Goal: Task Accomplishment & Management: Use online tool/utility

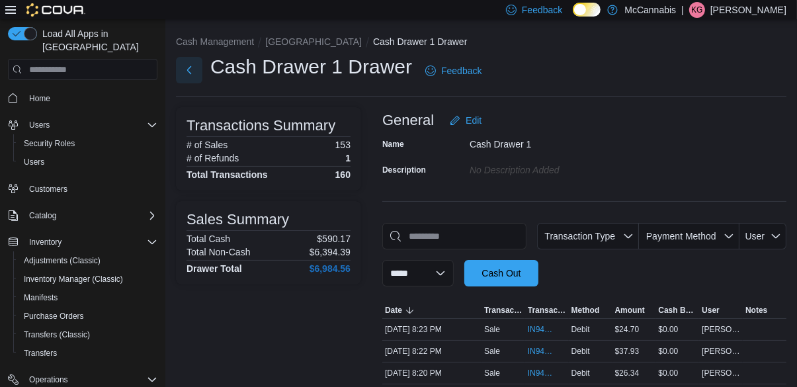
click at [201, 68] on button "Next" at bounding box center [189, 70] width 26 height 26
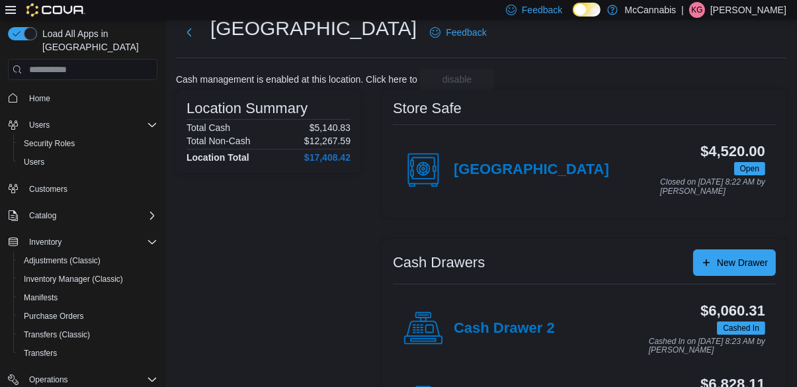
scroll to position [38, 0]
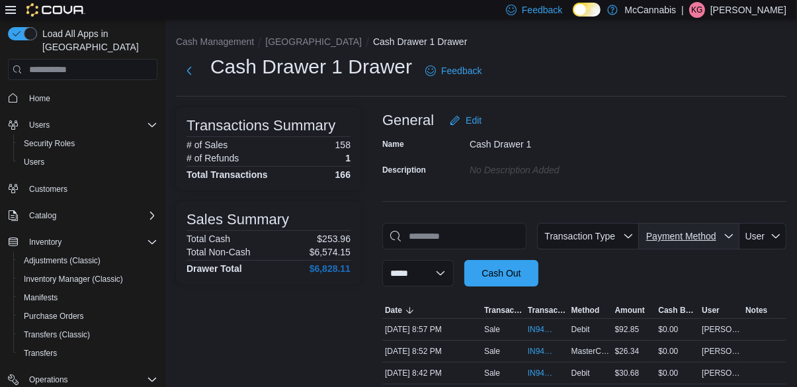
click at [717, 236] on span "Payment Method" at bounding box center [682, 236] width 70 height 11
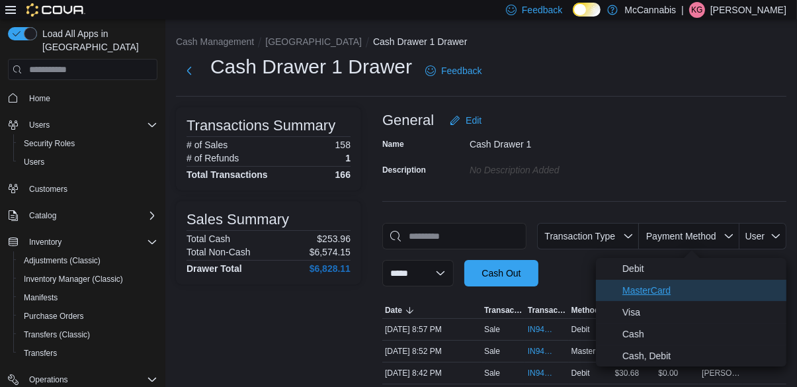
click at [680, 291] on span "MasterCard" at bounding box center [701, 291] width 156 height 16
type input "**********"
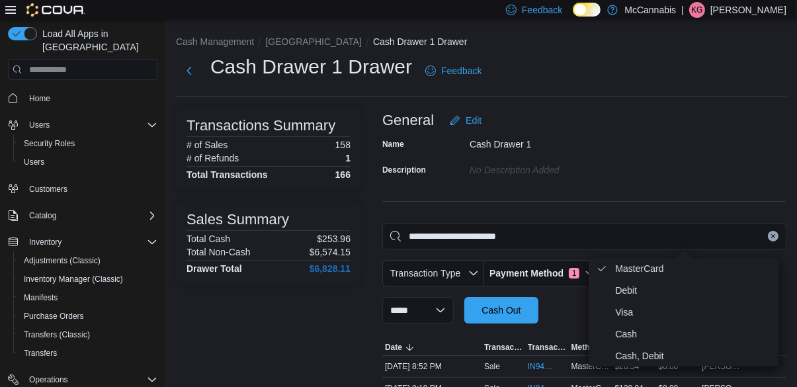
click at [701, 186] on div "**********" at bounding box center [585, 326] width 404 height 438
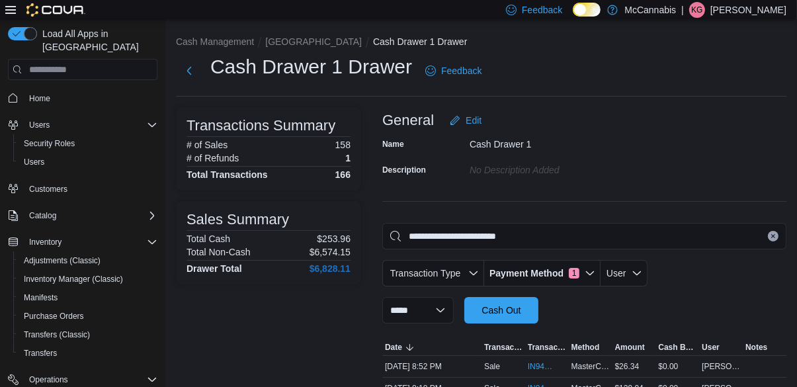
scroll to position [70, 0]
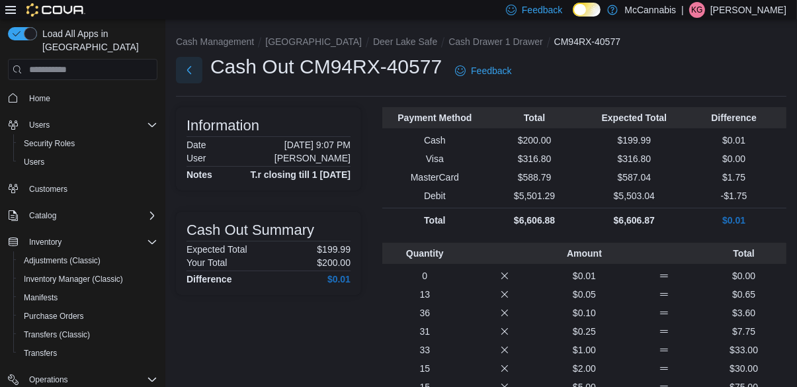
click at [196, 70] on button "Next" at bounding box center [189, 70] width 26 height 26
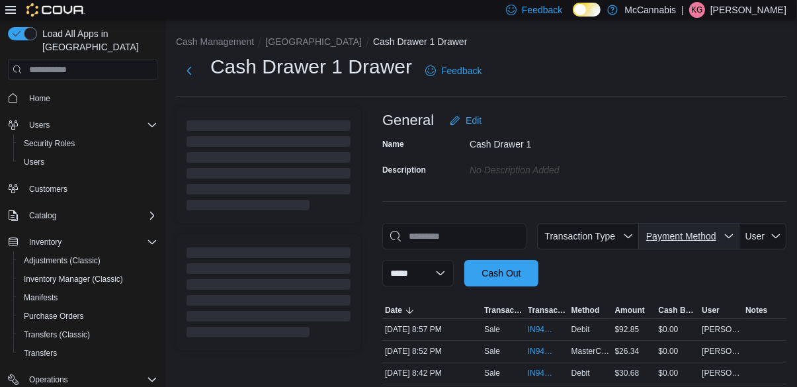
click at [695, 241] on span "Payment Method" at bounding box center [682, 236] width 70 height 11
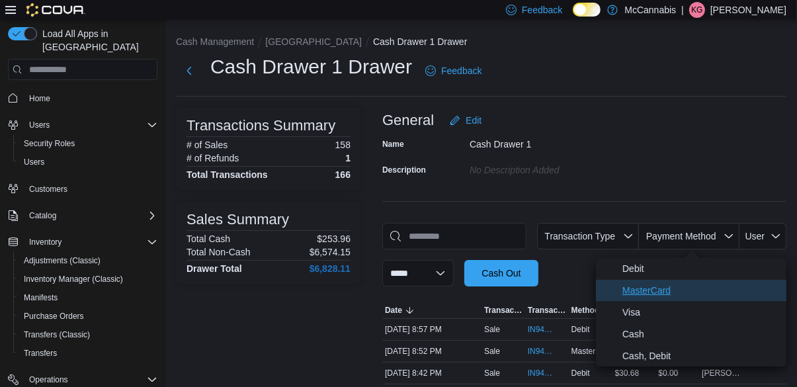
click at [676, 292] on span "MasterCard" at bounding box center [701, 291] width 156 height 16
type input "**********"
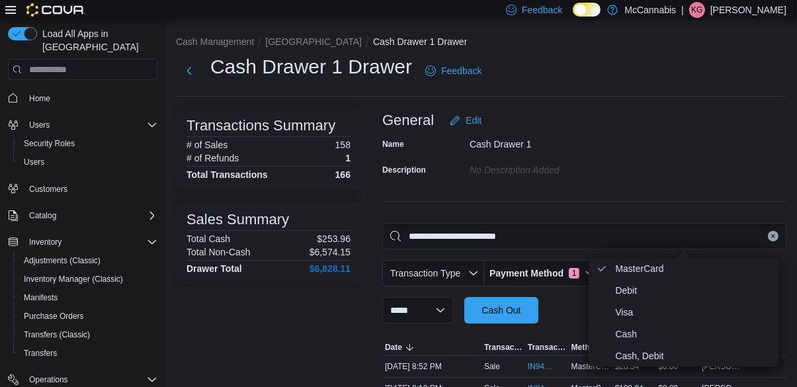
scroll to position [70, 0]
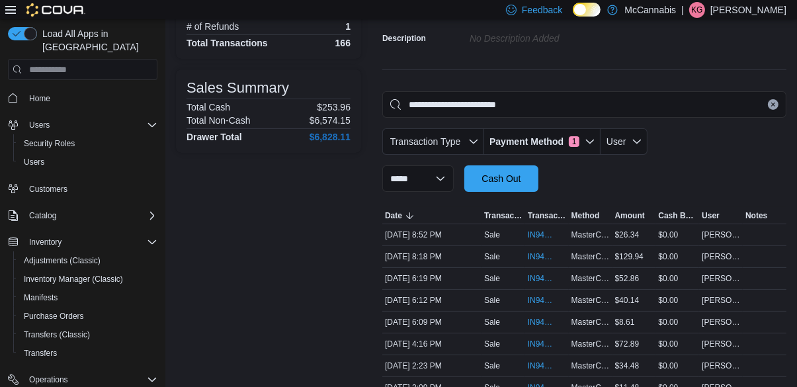
scroll to position [158, 0]
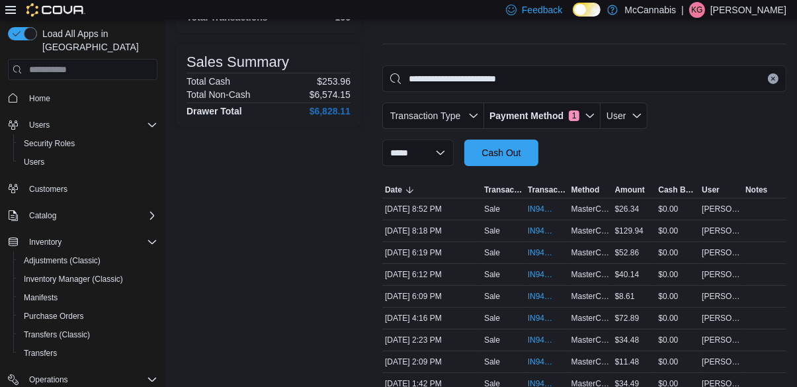
click at [532, 310] on span "IN94RX-518582" at bounding box center [547, 318] width 38 height 16
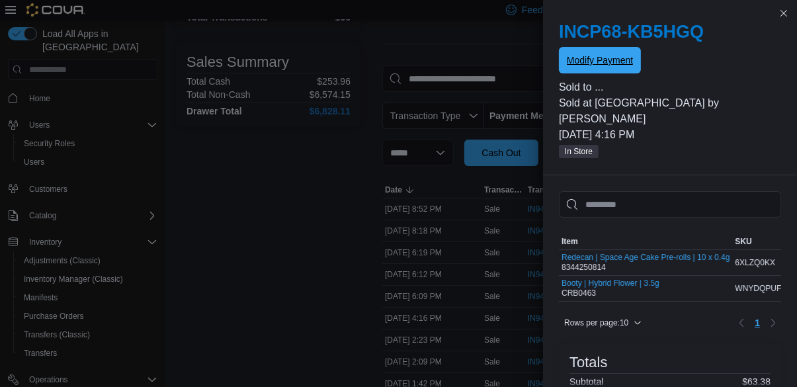
click at [609, 66] on span "Modify Payment" at bounding box center [600, 60] width 66 height 13
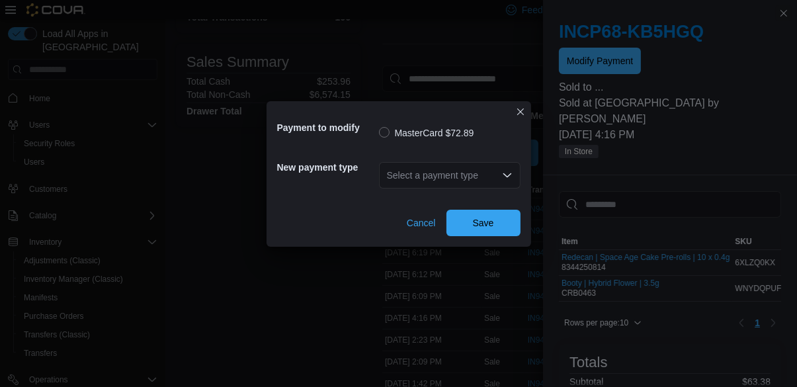
click at [502, 181] on icon "Open list of options" at bounding box center [507, 175] width 11 height 11
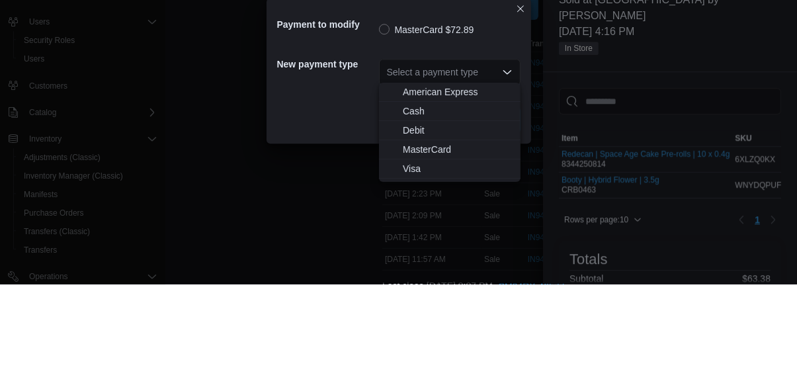
scroll to position [201, 0]
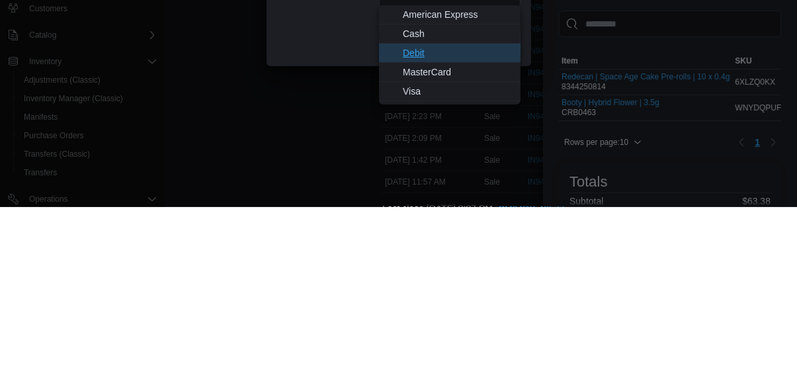
click at [435, 233] on span "Debit" at bounding box center [458, 233] width 110 height 13
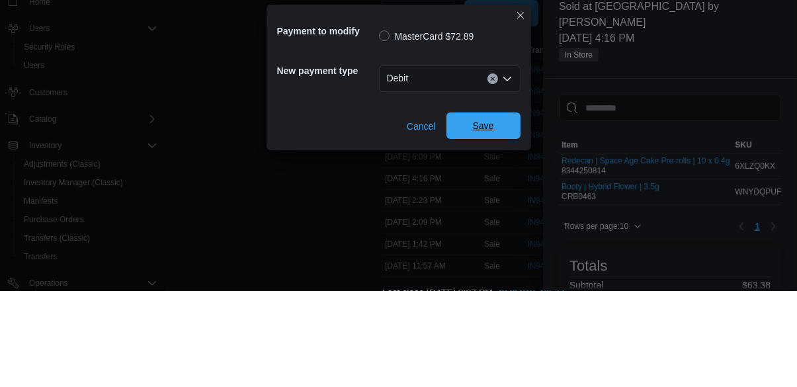
click at [480, 218] on span "Save" at bounding box center [483, 222] width 21 height 13
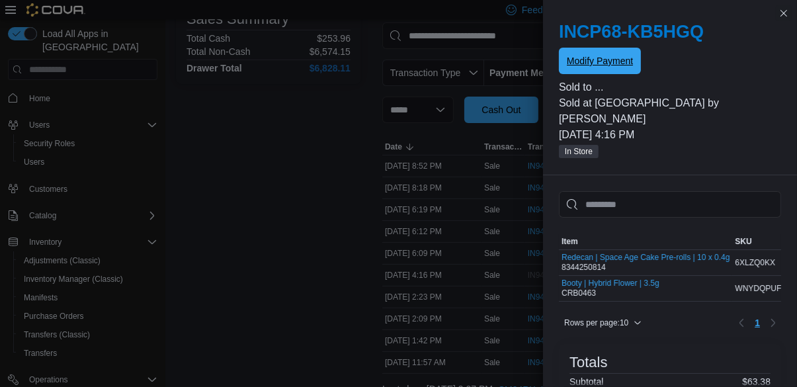
scroll to position [0, 0]
click at [309, 281] on div "Transactions Summary # of Sales 158 # of Refunds 1 Total Transactions 166 Sales…" at bounding box center [268, 169] width 185 height 525
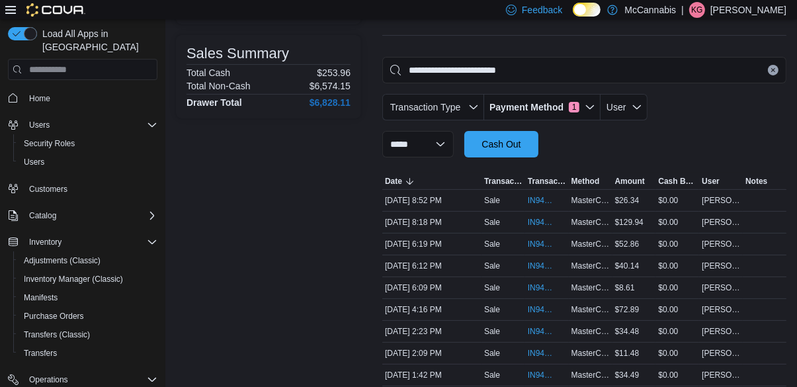
scroll to position [164, 0]
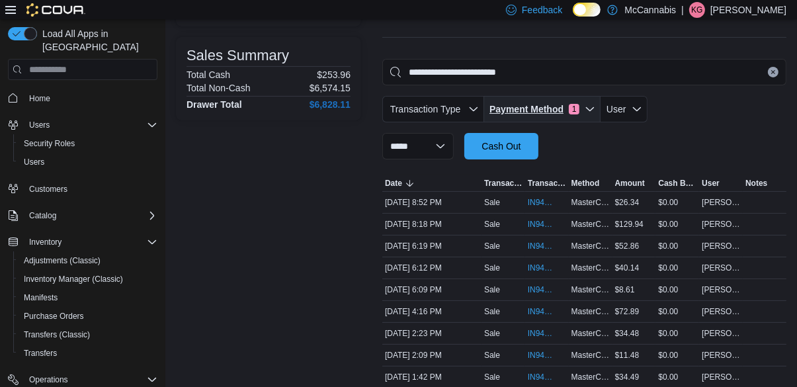
click at [564, 103] on span "Payment Method" at bounding box center [527, 109] width 74 height 13
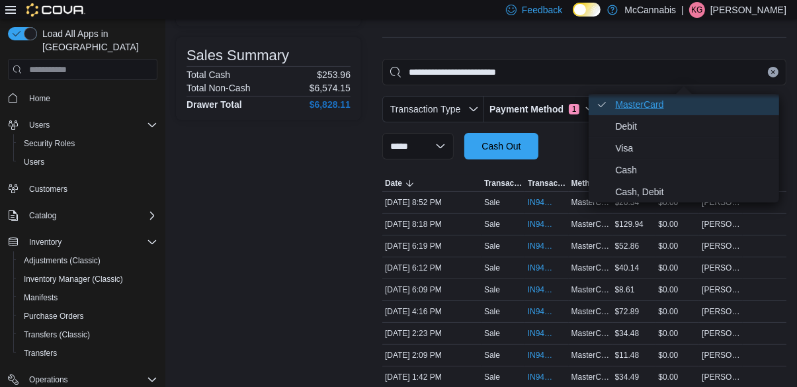
click at [655, 103] on span "MasterCard . Checked option." at bounding box center [693, 105] width 156 height 16
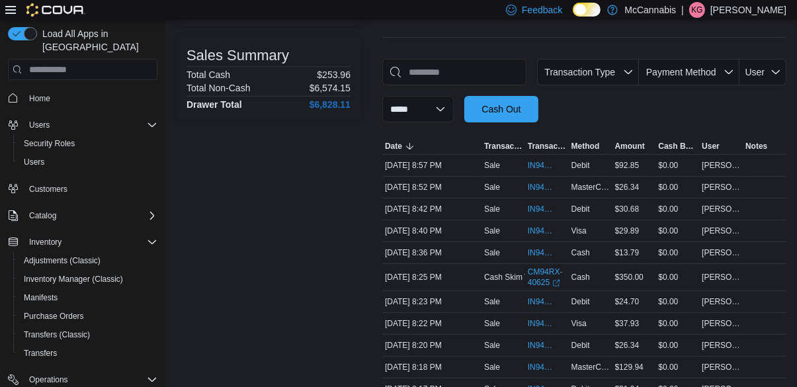
click at [659, 116] on div "**********" at bounding box center [585, 91] width 404 height 64
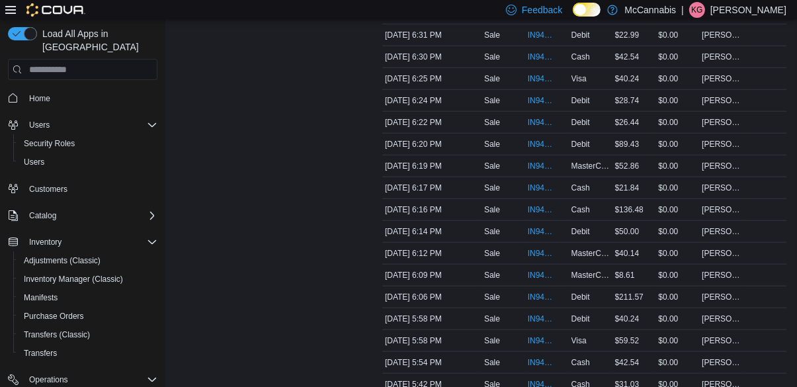
scroll to position [1255, 0]
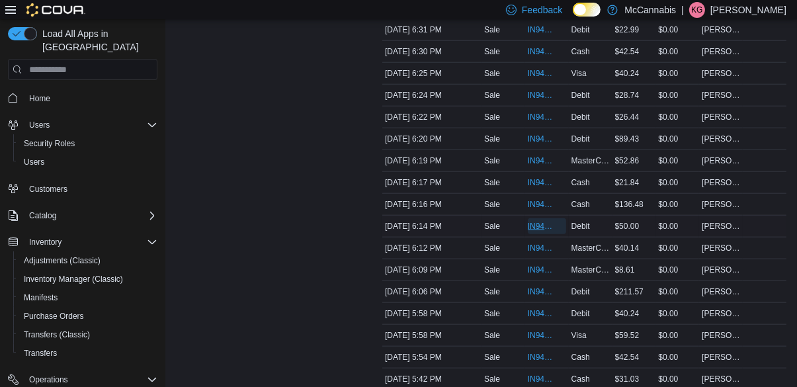
click at [540, 228] on span "IN94RX-518751" at bounding box center [540, 226] width 25 height 11
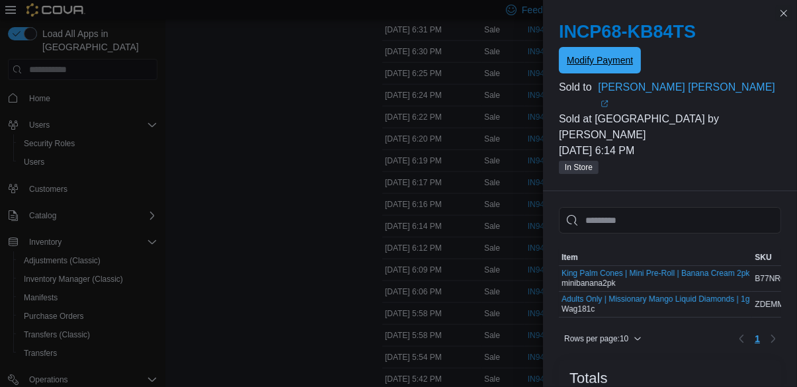
click at [592, 64] on span "Modify Payment" at bounding box center [600, 60] width 66 height 13
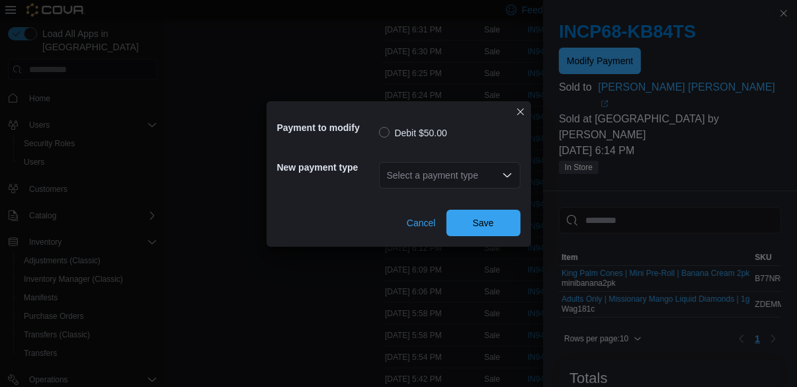
click at [508, 185] on div "Select a payment type" at bounding box center [450, 175] width 142 height 26
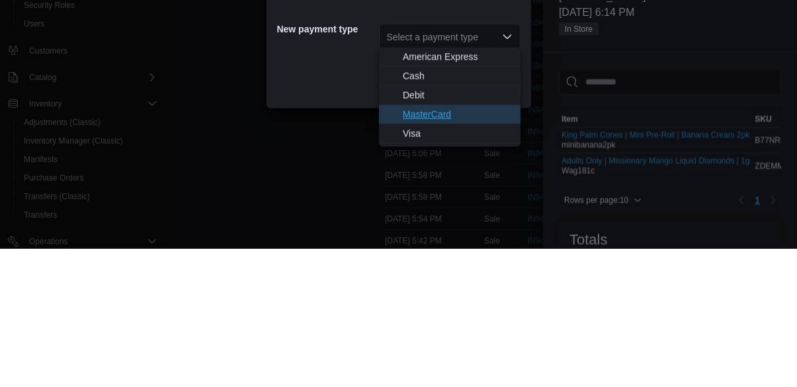
click at [455, 248] on span "MasterCard" at bounding box center [458, 252] width 110 height 13
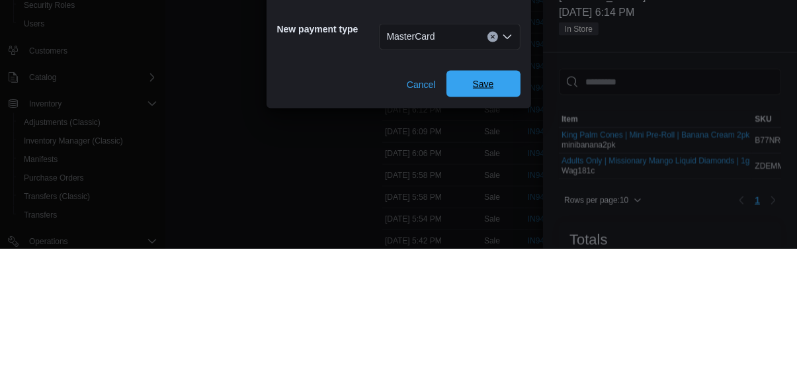
click at [494, 218] on span "Save" at bounding box center [484, 222] width 58 height 26
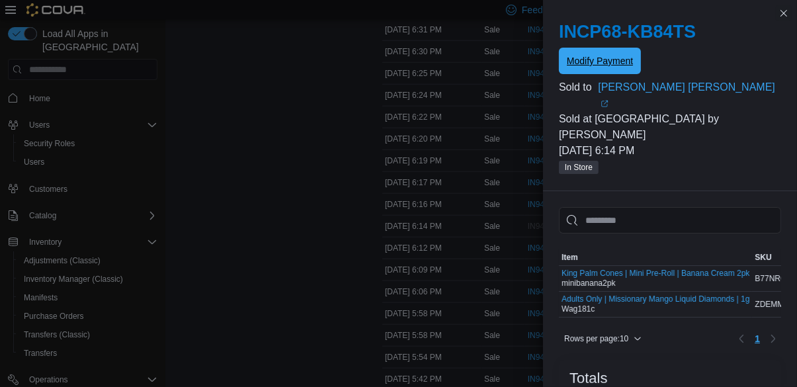
scroll to position [0, 0]
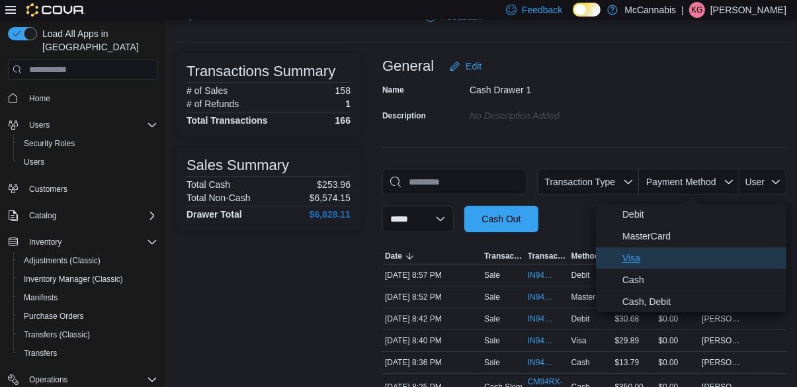
click at [655, 261] on span "Visa" at bounding box center [701, 258] width 156 height 16
type input "**********"
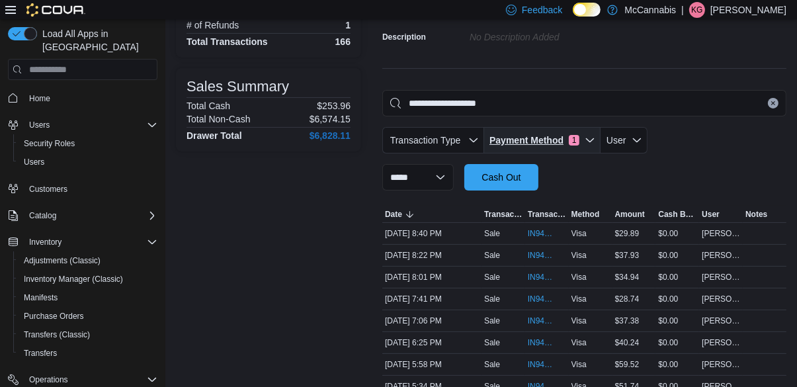
scroll to position [136, 0]
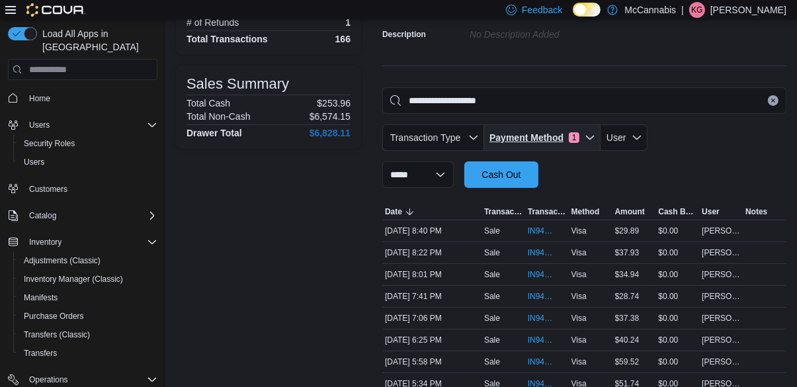
click at [564, 131] on span "Payment Method" at bounding box center [527, 137] width 74 height 13
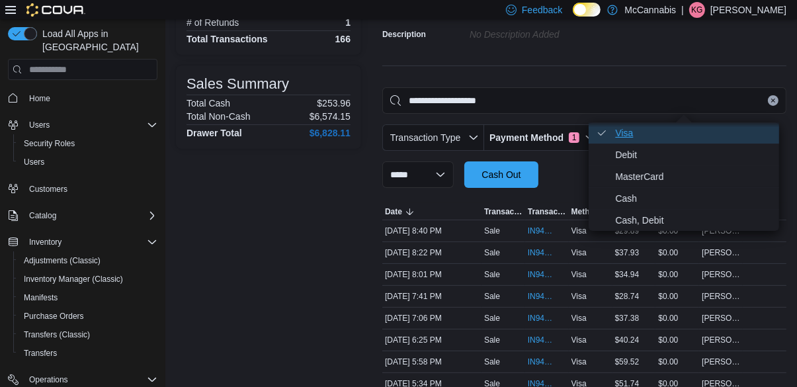
click at [647, 133] on span "Visa . Checked option." at bounding box center [693, 133] width 156 height 16
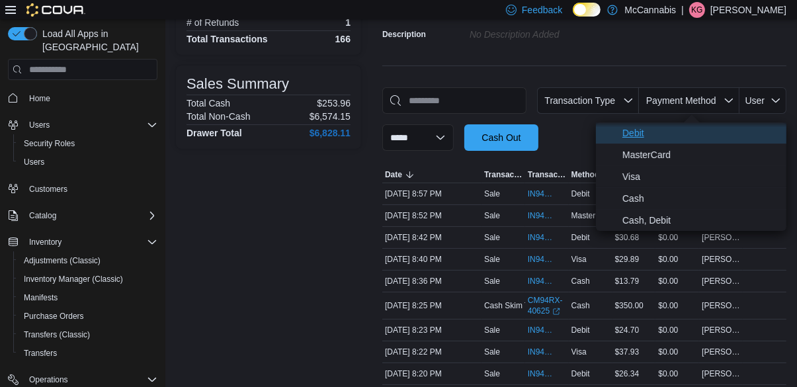
click at [635, 136] on span "Debit" at bounding box center [701, 133] width 156 height 16
type input "**********"
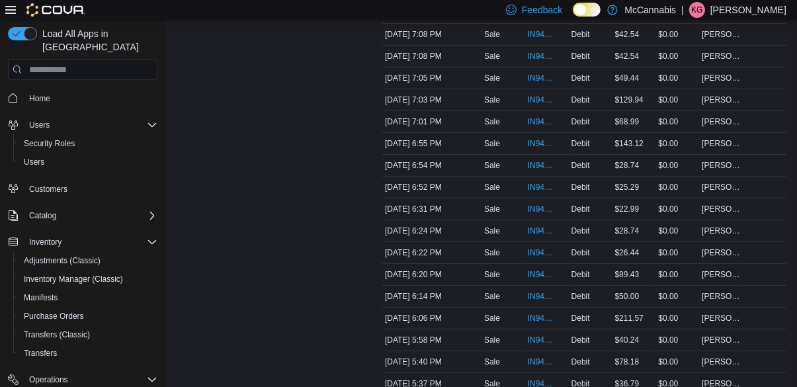
scroll to position [619, 0]
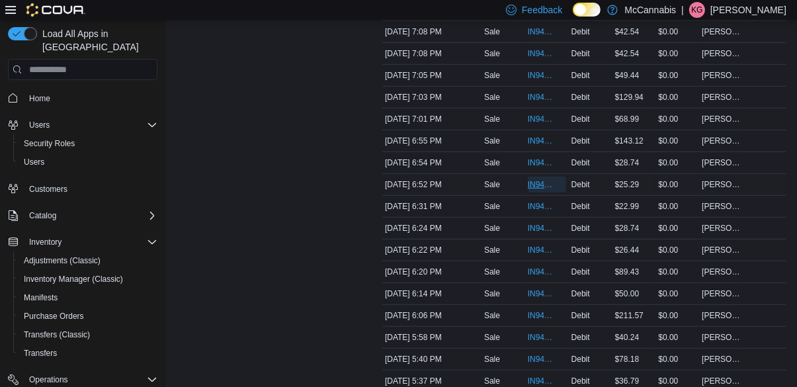
click at [537, 177] on span "IN94RX-518807" at bounding box center [547, 185] width 38 height 16
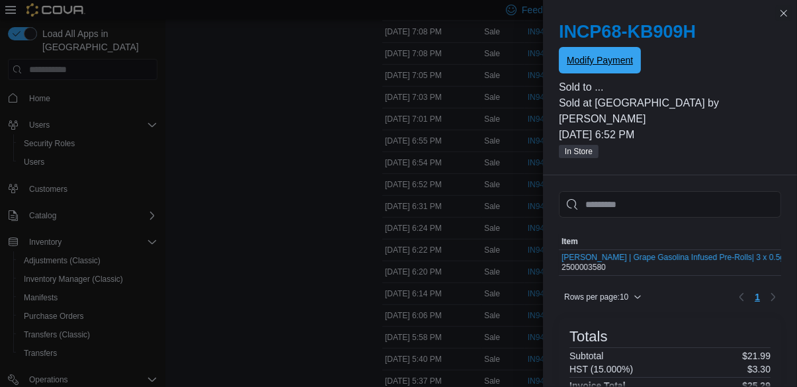
click at [600, 64] on span "Modify Payment" at bounding box center [600, 60] width 66 height 13
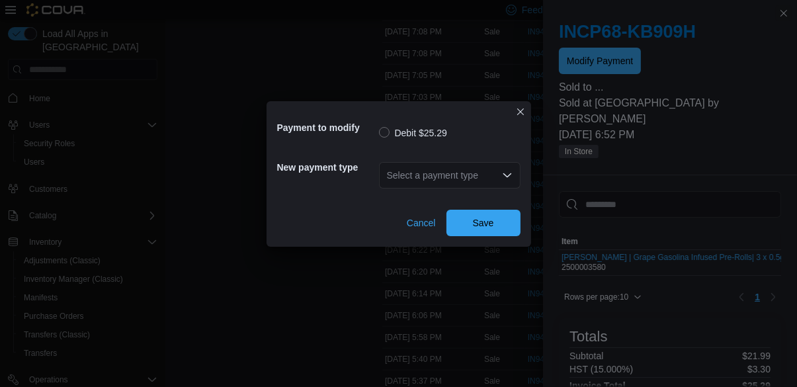
click at [506, 162] on div "Select a payment type" at bounding box center [450, 175] width 142 height 26
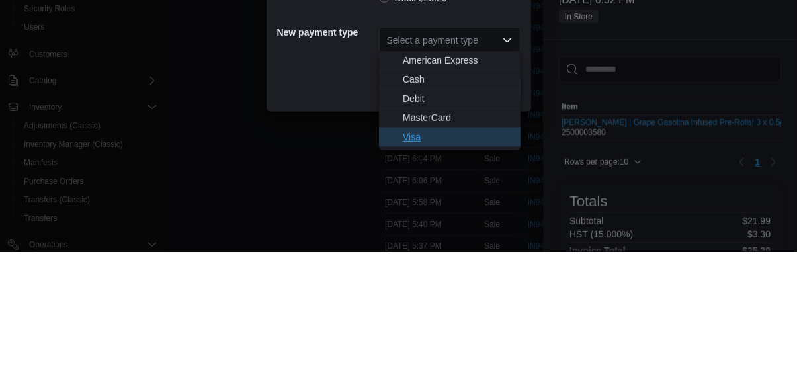
click at [429, 275] on span "Visa" at bounding box center [458, 271] width 110 height 13
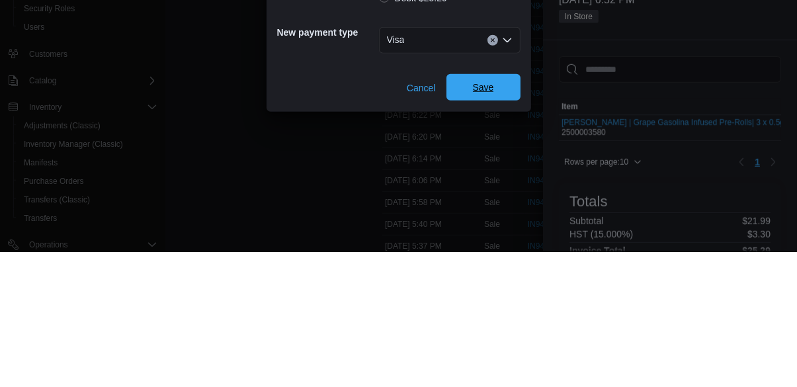
click at [497, 221] on span "Save" at bounding box center [484, 222] width 58 height 26
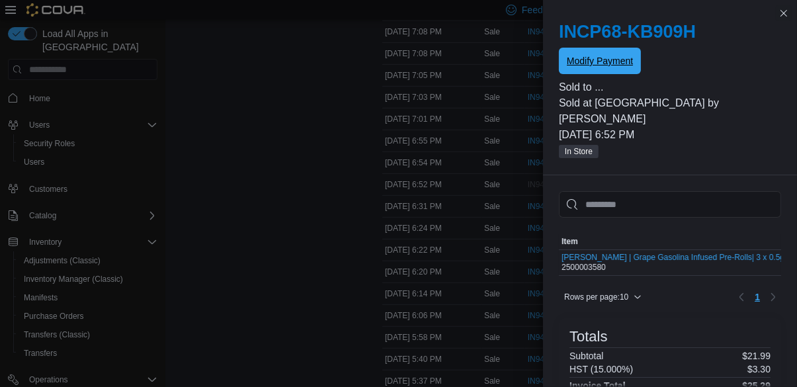
scroll to position [0, 0]
